Goal: Task Accomplishment & Management: Manage account settings

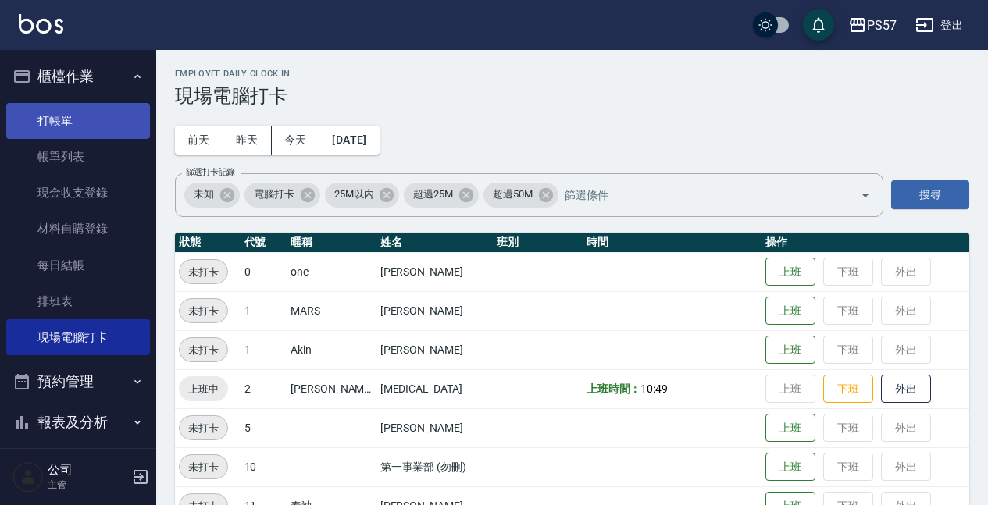
scroll to position [195, 0]
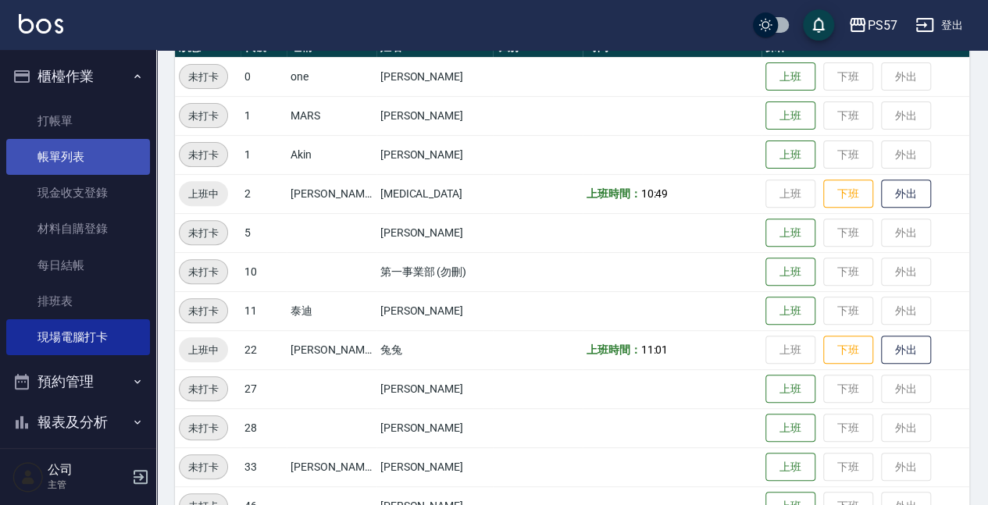
click at [64, 150] on link "帳單列表" at bounding box center [78, 157] width 144 height 36
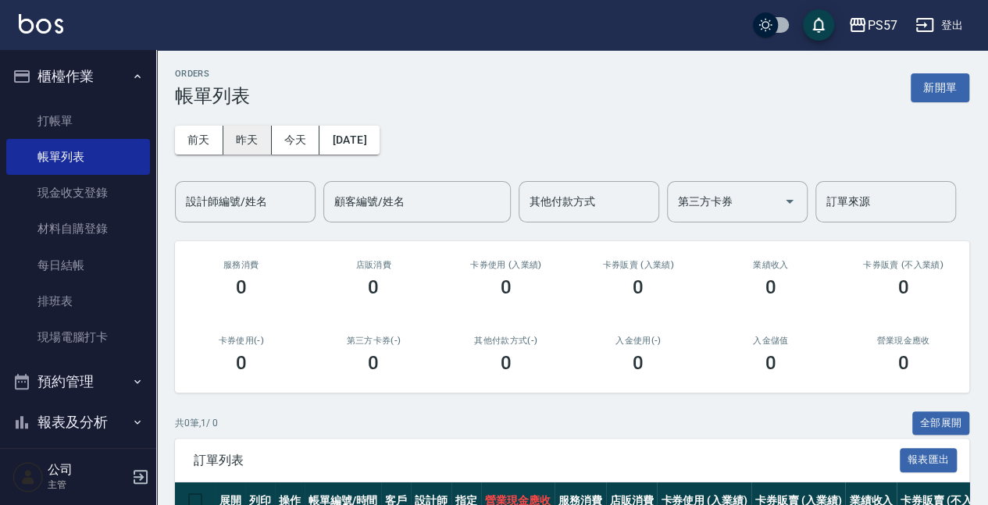
click at [252, 144] on button "昨天" at bounding box center [247, 140] width 48 height 29
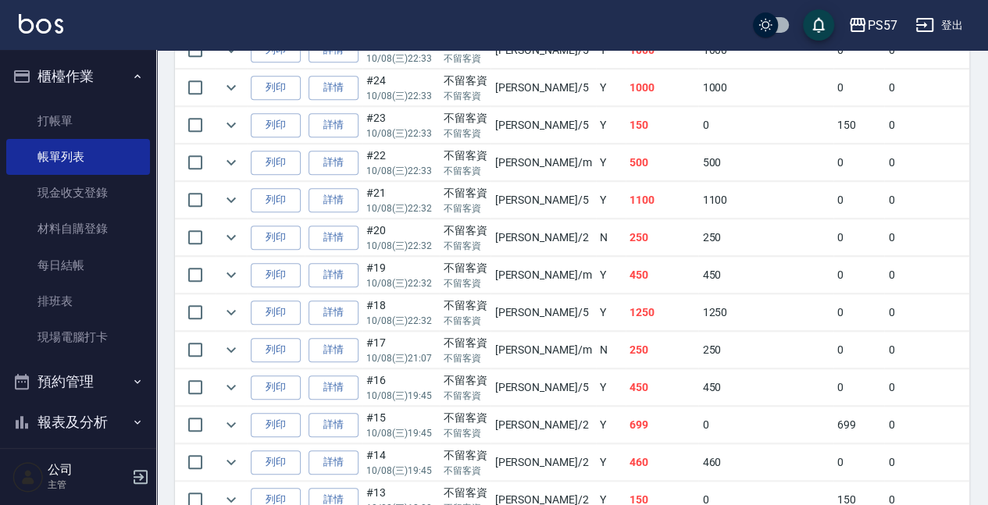
scroll to position [729, 0]
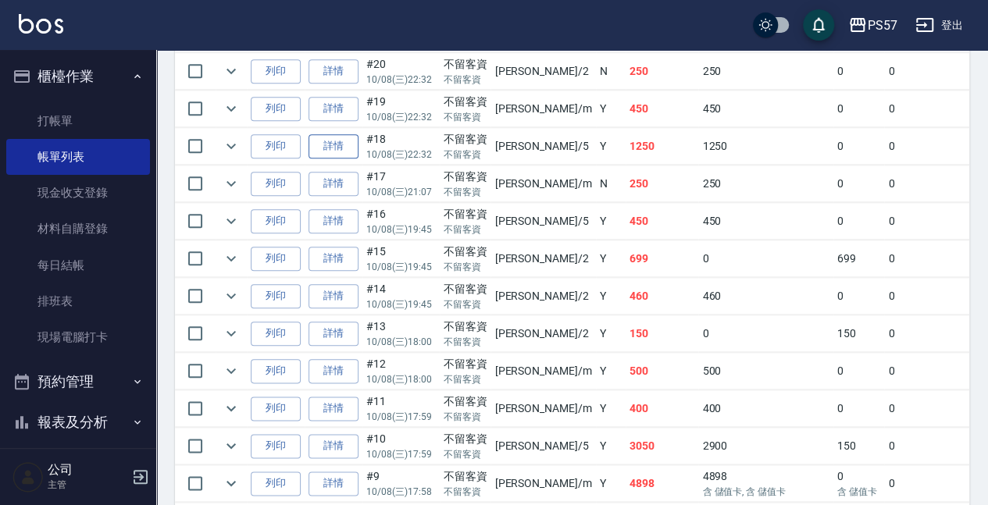
click at [339, 146] on link "詳情" at bounding box center [333, 146] width 50 height 24
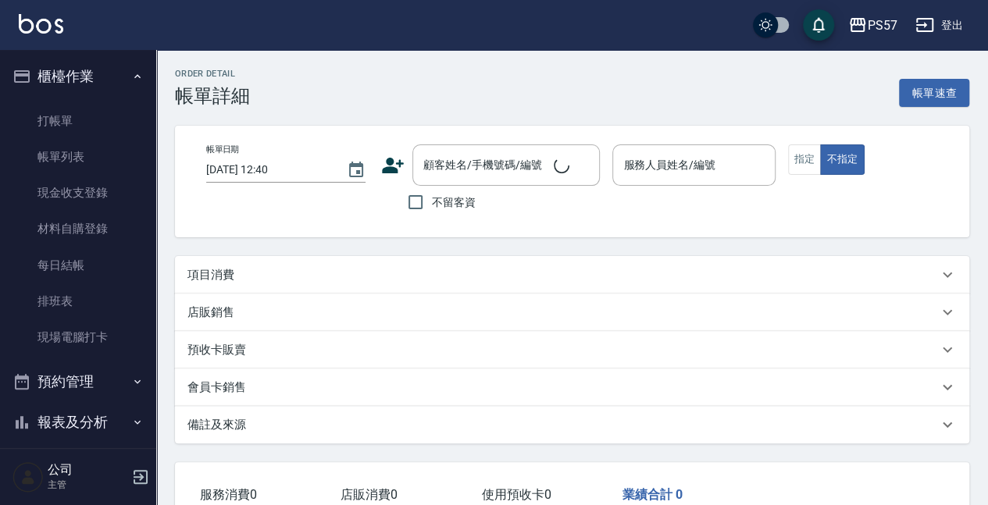
type input "[DATE] 22:32"
checkbox input "true"
type input "[PERSON_NAME]5"
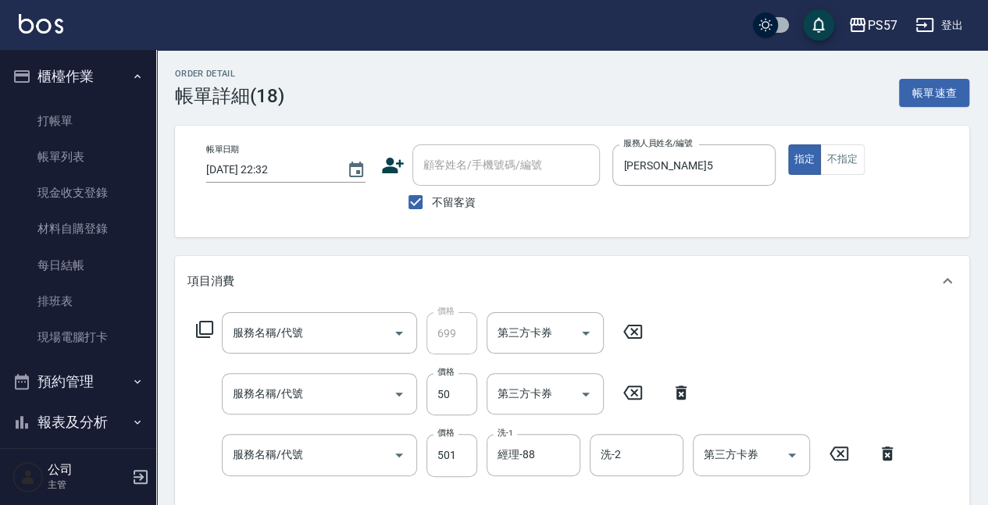
type input "洋甘菊699(3699)"
type input "剪髮100(2100)"
type input "SPA499(0499)"
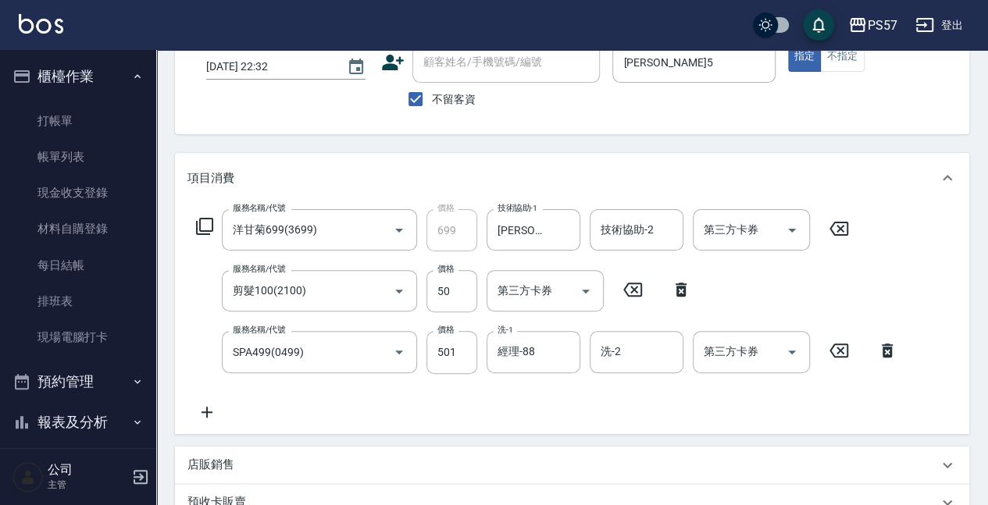
scroll to position [104, 0]
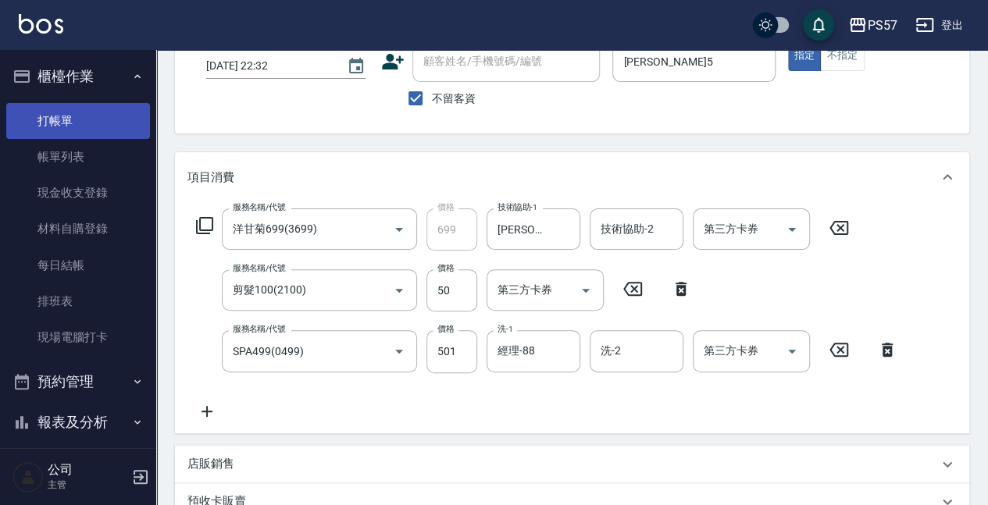
click at [44, 123] on link "打帳單" at bounding box center [78, 121] width 144 height 36
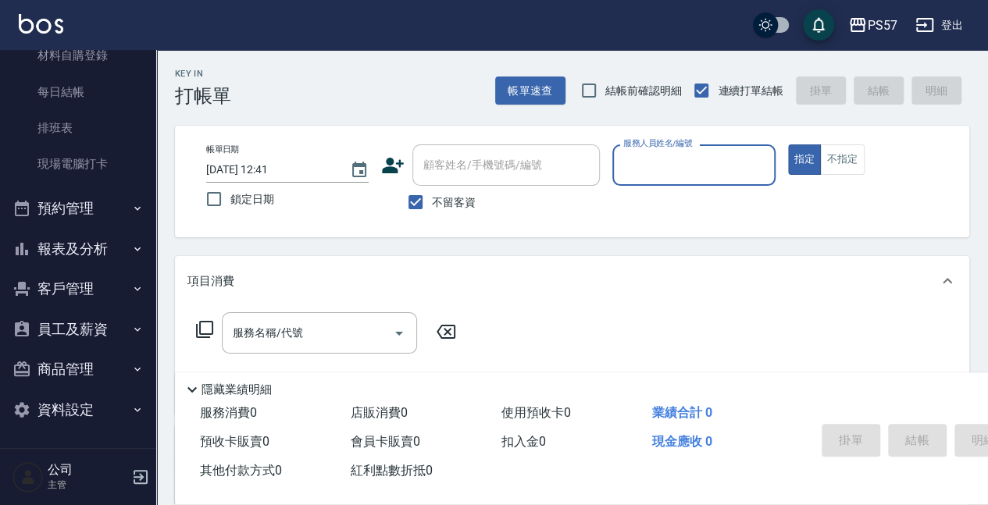
scroll to position [208, 0]
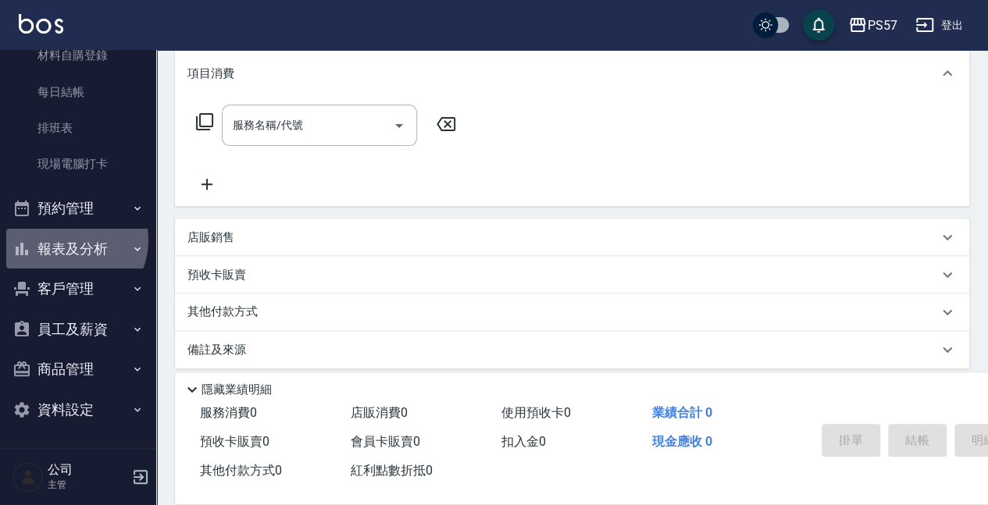
click at [70, 241] on button "報表及分析" at bounding box center [78, 249] width 144 height 41
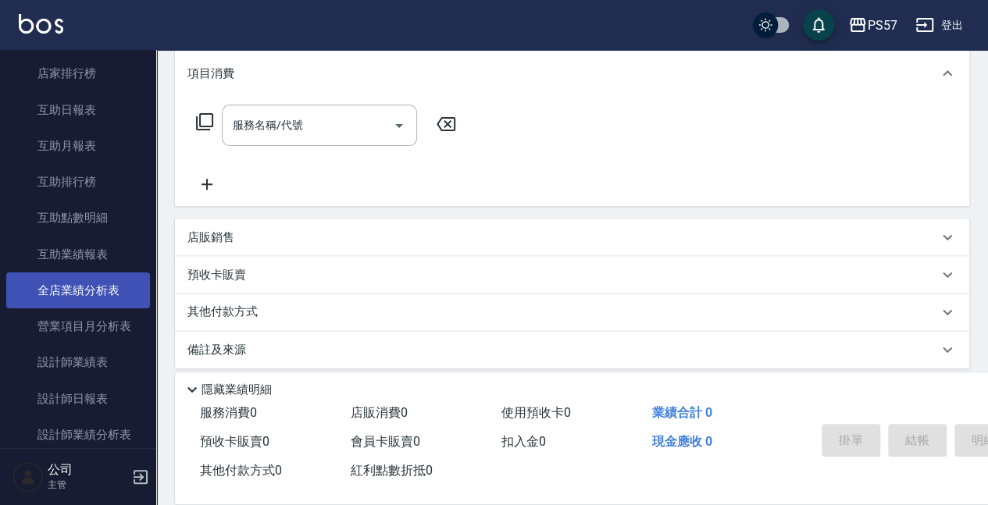
scroll to position [537, 0]
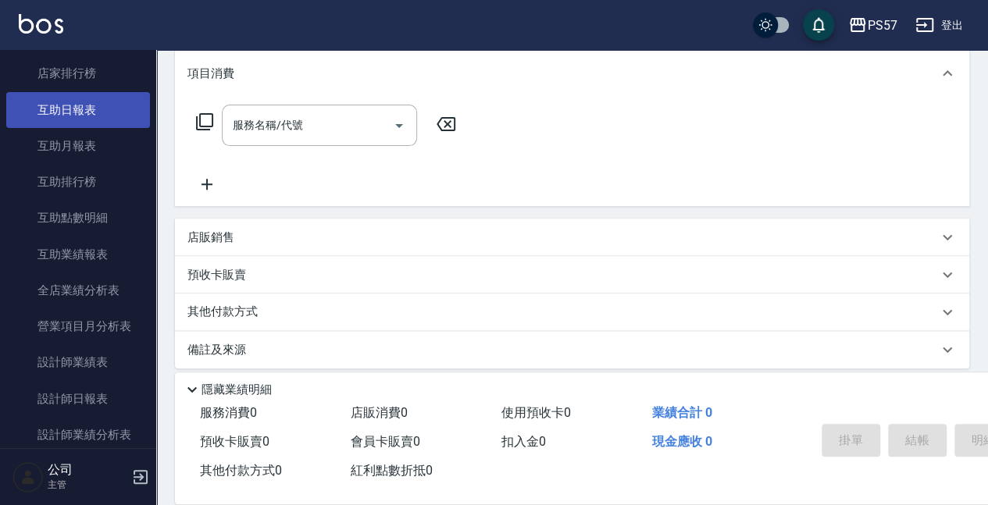
click at [81, 114] on link "互助日報表" at bounding box center [78, 110] width 144 height 36
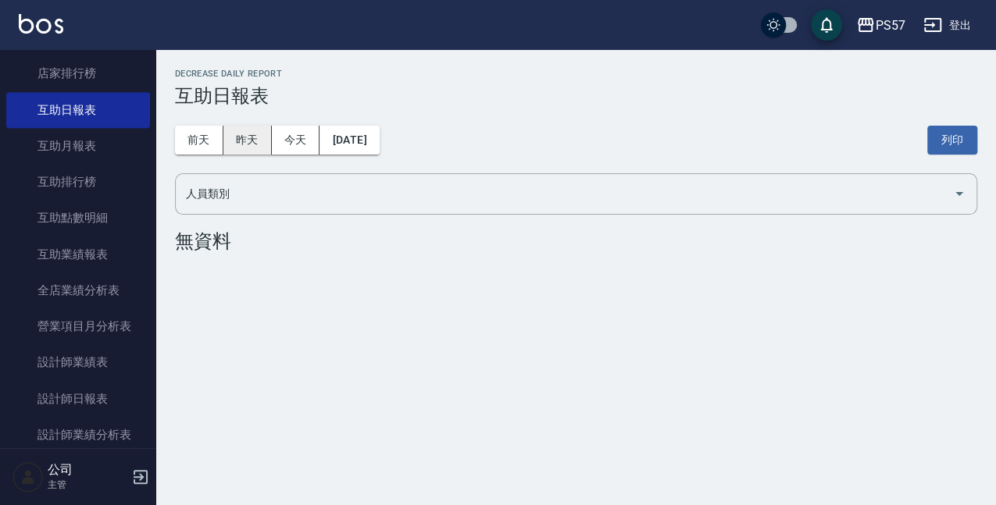
click at [244, 139] on button "昨天" at bounding box center [247, 140] width 48 height 29
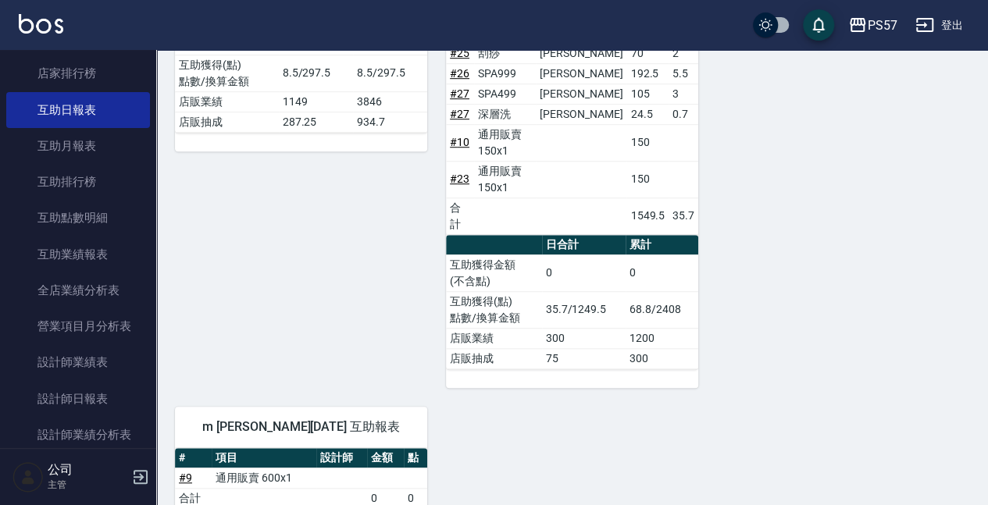
scroll to position [549, 0]
